Goal: Transaction & Acquisition: Book appointment/travel/reservation

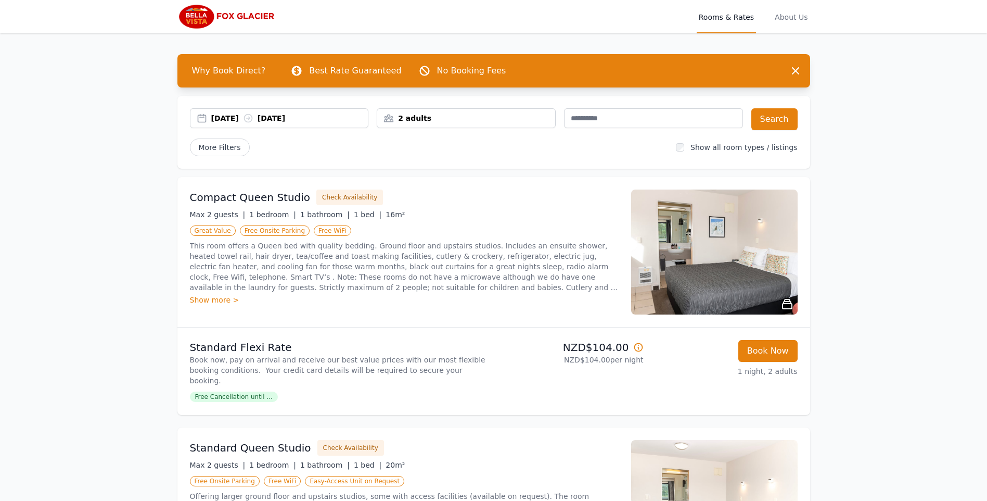
drag, startPoint x: 227, startPoint y: 188, endPoint x: 226, endPoint y: 193, distance: 5.3
click at [227, 188] on div "Compact Queen Studio Check Availability Max 2 guests | 1 bedroom | 1 bathroom |…" at bounding box center [493, 252] width 633 height 150
click at [227, 202] on h3 "Compact Queen Studio" at bounding box center [250, 197] width 121 height 15
click at [793, 355] on button "Book Now" at bounding box center [767, 351] width 59 height 22
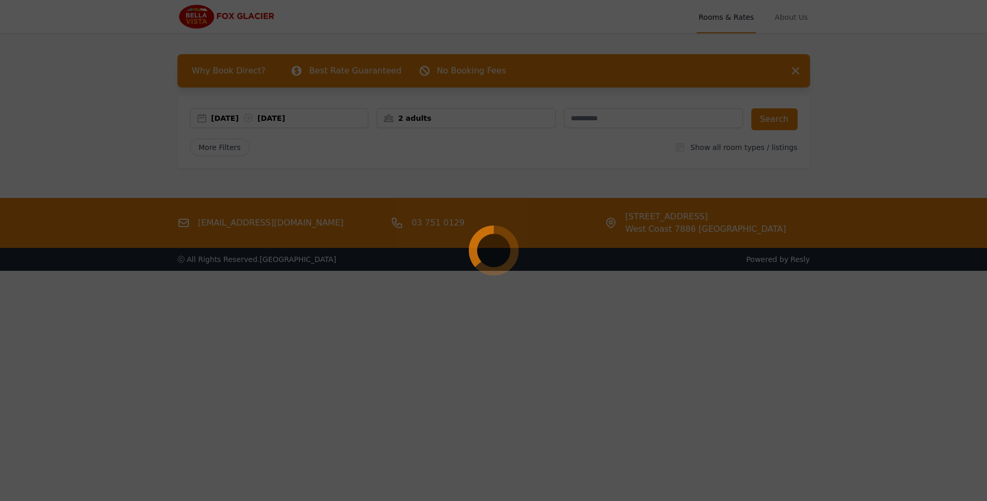
select select "**"
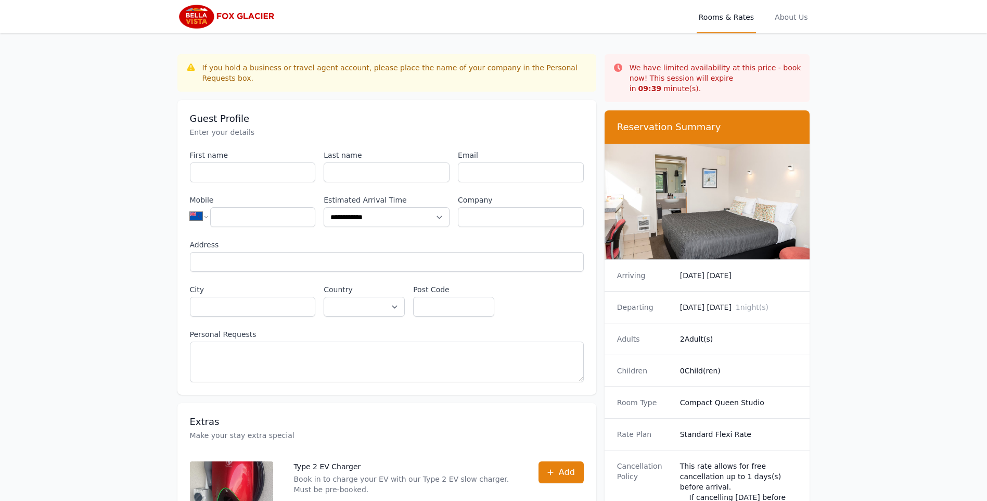
click at [732, 16] on span "Rooms & Rates" at bounding box center [726, 16] width 59 height 33
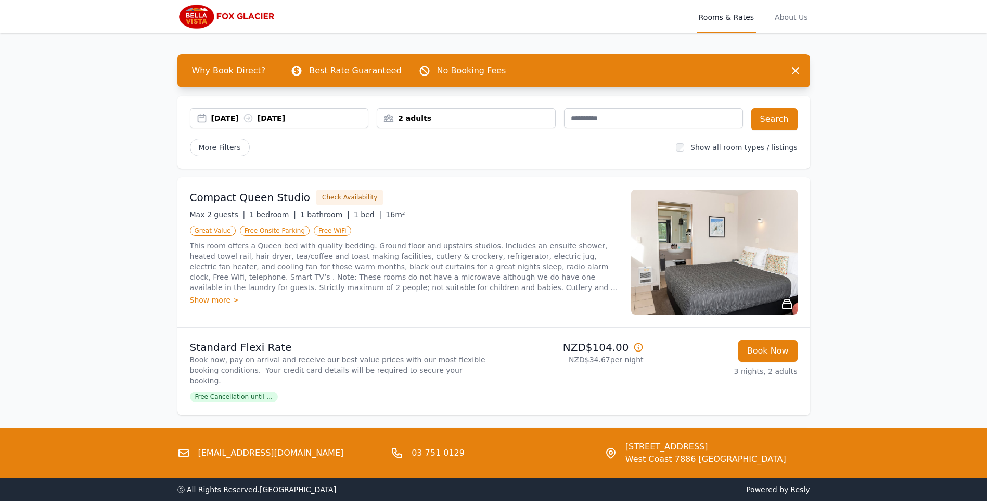
click at [286, 114] on div "[DATE] [DATE]" at bounding box center [289, 118] width 157 height 10
